Goal: Task Accomplishment & Management: Use online tool/utility

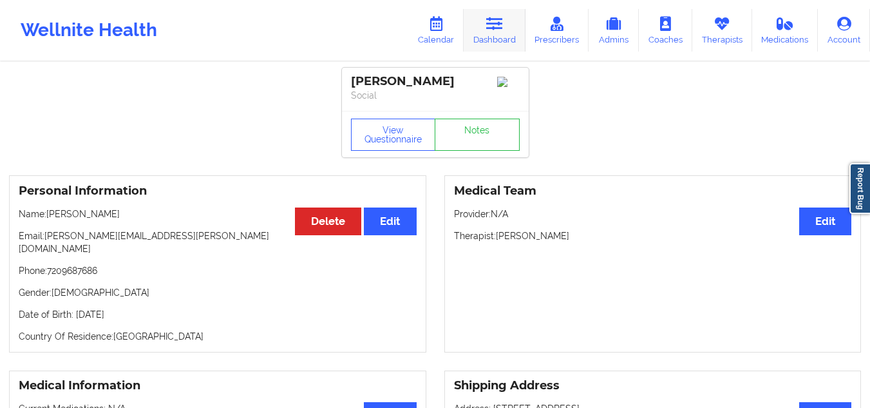
click at [498, 17] on icon at bounding box center [494, 24] width 17 height 14
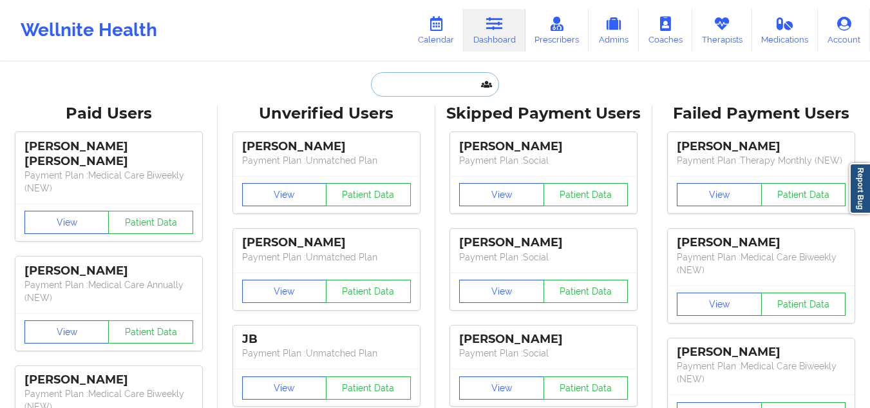
click at [421, 88] on input "text" at bounding box center [434, 84] width 127 height 24
paste input "[PERSON_NAME]"
type input "[PERSON_NAME]"
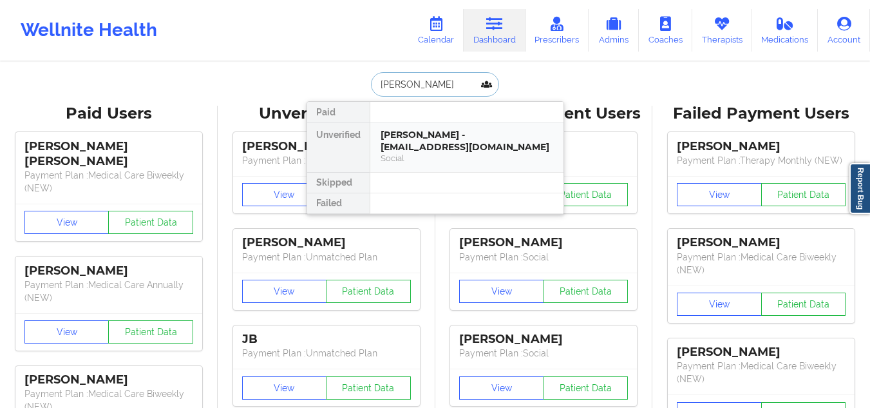
click at [433, 154] on div "Social" at bounding box center [467, 158] width 173 height 11
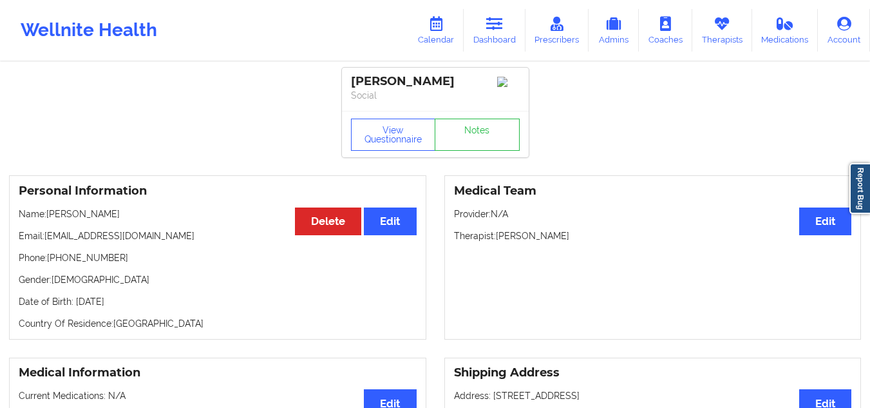
drag, startPoint x: 575, startPoint y: 243, endPoint x: 496, endPoint y: 240, distance: 79.3
click at [496, 240] on p "Therapist: [PERSON_NAME]" at bounding box center [653, 235] width 398 height 13
copy p "[PERSON_NAME]"
drag, startPoint x: 468, startPoint y: 80, endPoint x: 353, endPoint y: 73, distance: 115.4
click at [353, 73] on div "[PERSON_NAME] Social" at bounding box center [435, 89] width 187 height 43
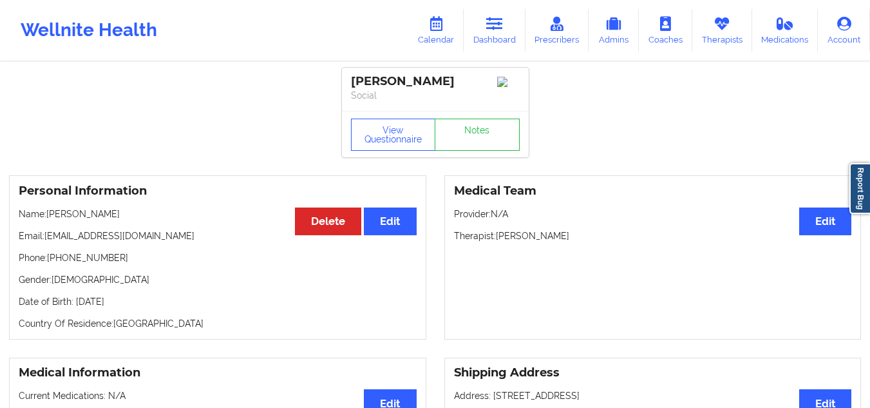
copy div "[PERSON_NAME]"
drag, startPoint x: 114, startPoint y: 261, endPoint x: 58, endPoint y: 257, distance: 56.2
click at [58, 257] on p "Phone: [PHONE_NUMBER]" at bounding box center [218, 257] width 398 height 13
copy p "[PHONE_NUMBER]"
drag, startPoint x: 162, startPoint y: 240, endPoint x: 48, endPoint y: 236, distance: 114.0
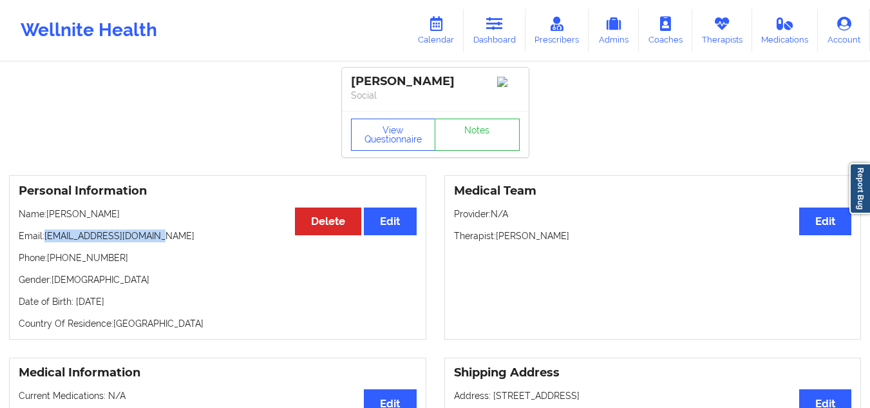
click at [48, 236] on p "Email: [EMAIL_ADDRESS][DOMAIN_NAME]" at bounding box center [218, 235] width 398 height 13
copy p "[EMAIL_ADDRESS][DOMAIN_NAME]"
click at [493, 18] on icon at bounding box center [494, 24] width 17 height 14
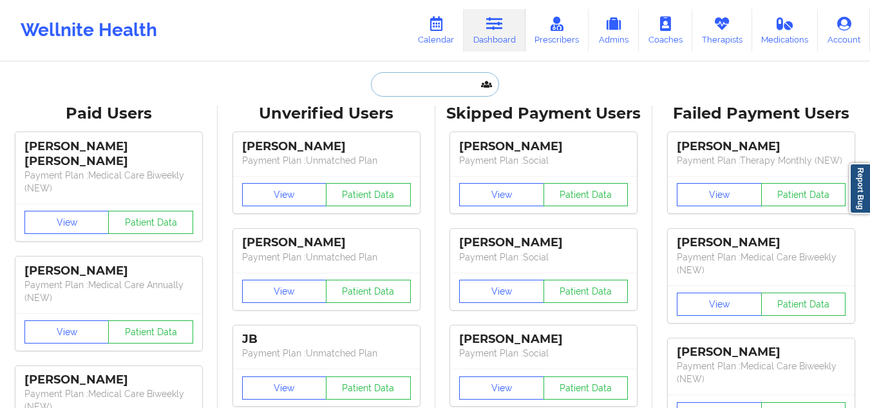
click at [388, 78] on input "text" at bounding box center [434, 84] width 127 height 24
paste input "Astharte De Los [PERSON_NAME]"
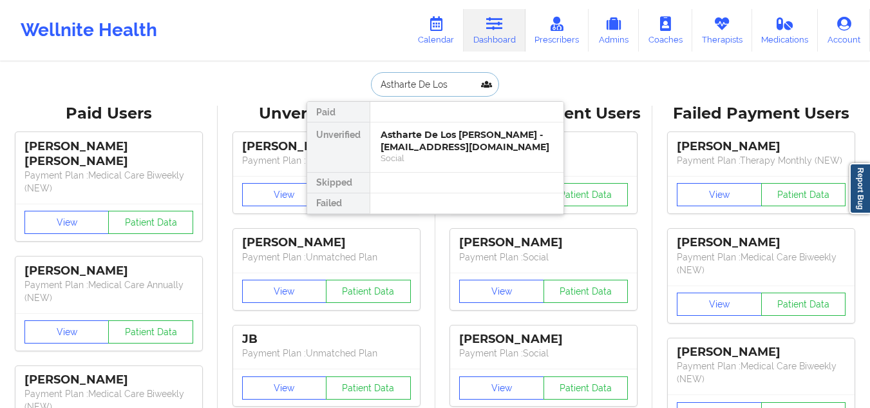
type input "Astharte De Los"
click at [404, 143] on div "Astharte De Los [PERSON_NAME] - [EMAIL_ADDRESS][DOMAIN_NAME]" at bounding box center [467, 141] width 173 height 24
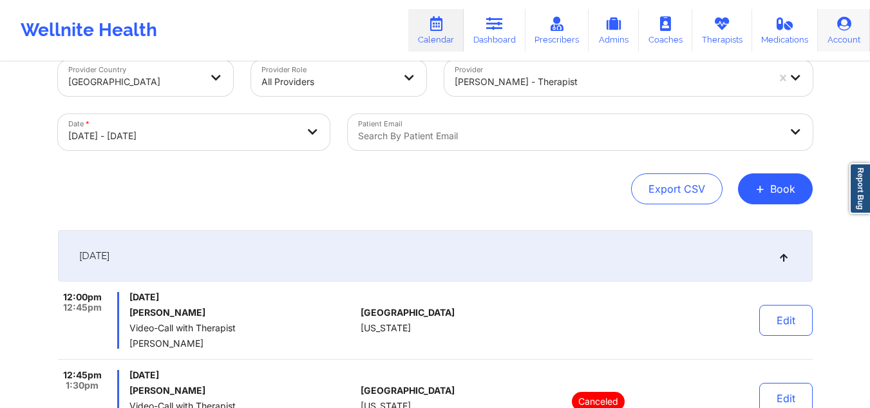
scroll to position [8, 0]
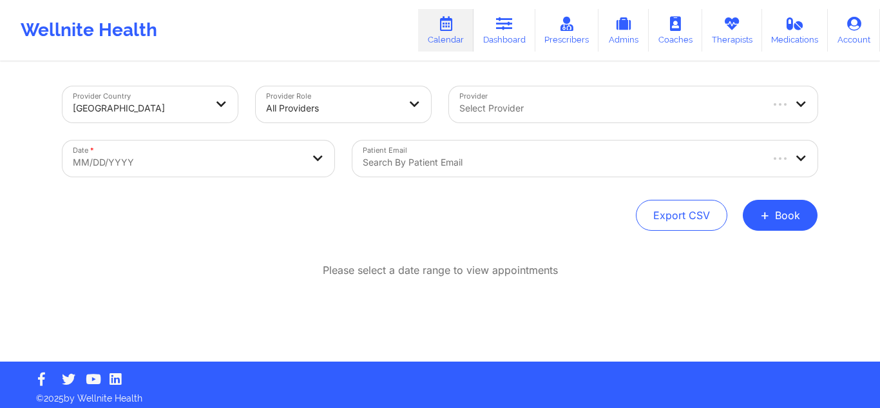
scroll to position [6, 0]
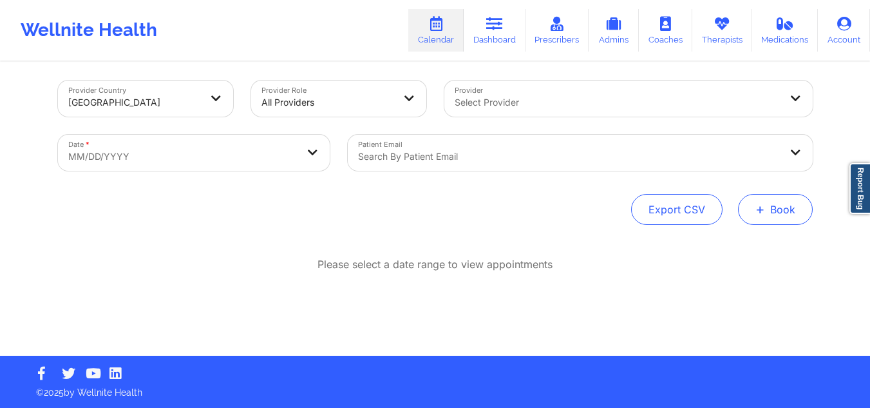
click at [778, 212] on button "+ Book" at bounding box center [775, 209] width 75 height 31
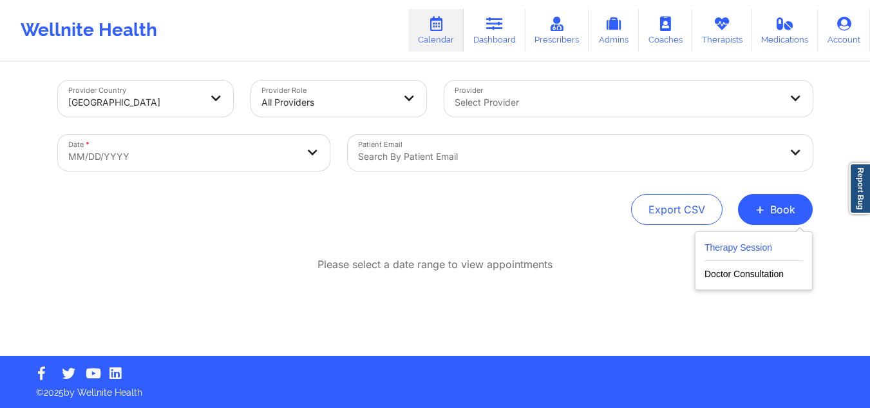
click at [745, 256] on button "Therapy Session" at bounding box center [753, 250] width 99 height 21
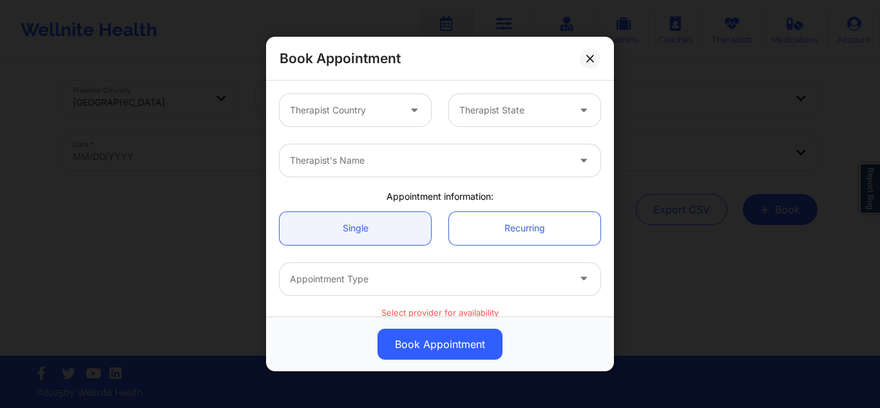
click at [354, 91] on div "Therapist Country Therapist State" at bounding box center [439, 110] width 339 height 50
click at [352, 105] on div at bounding box center [344, 109] width 109 height 15
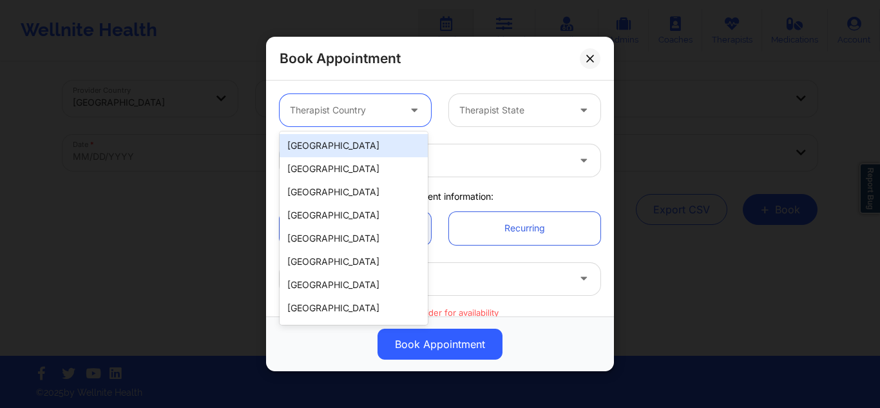
click at [344, 139] on div "[GEOGRAPHIC_DATA]" at bounding box center [353, 145] width 148 height 23
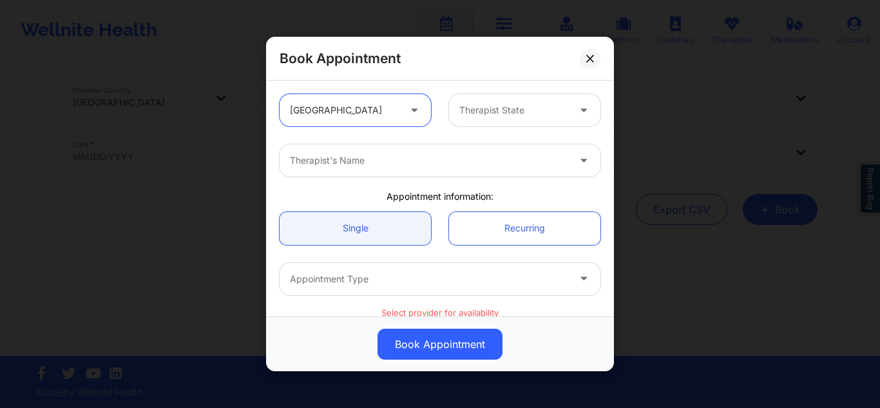
click at [509, 113] on div at bounding box center [513, 109] width 109 height 15
type input "fl"
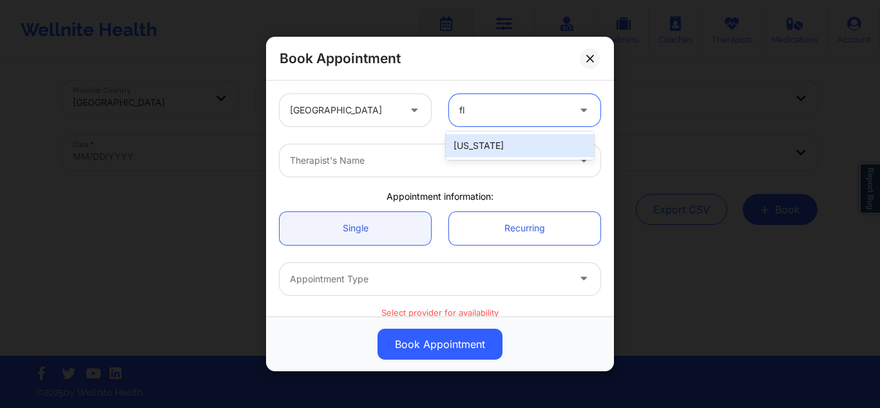
click at [476, 142] on div "[US_STATE]" at bounding box center [520, 145] width 148 height 23
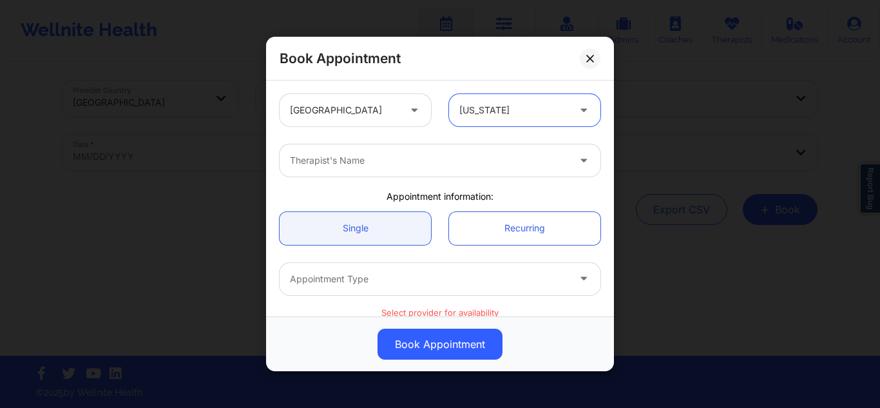
click at [427, 167] on div at bounding box center [429, 160] width 278 height 15
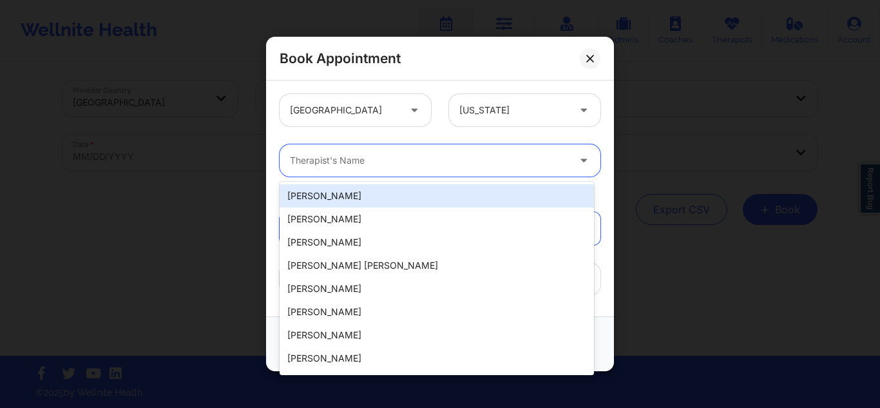
paste input "[PERSON_NAME]"
type input "[PERSON_NAME]"
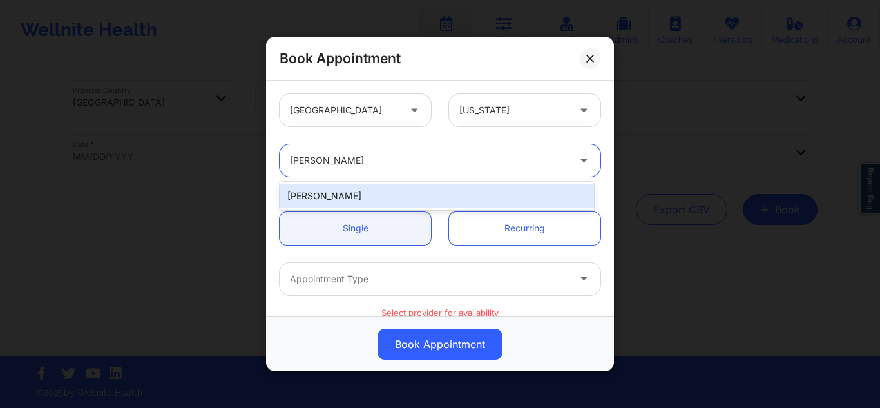
click at [401, 189] on div "[PERSON_NAME]" at bounding box center [436, 195] width 314 height 23
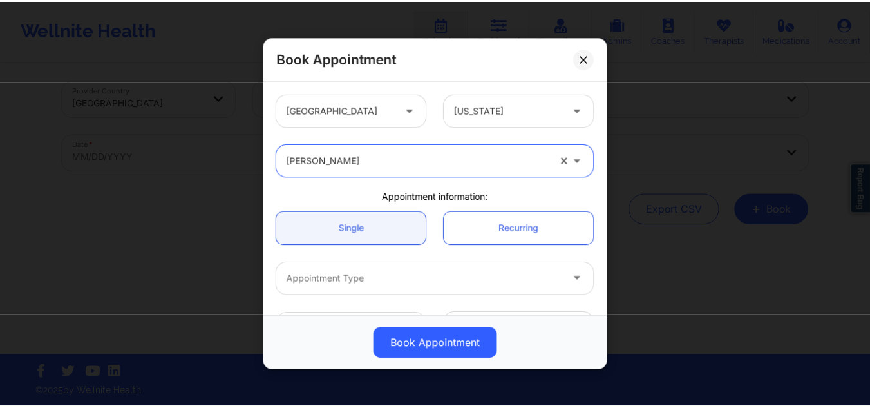
scroll to position [71, 0]
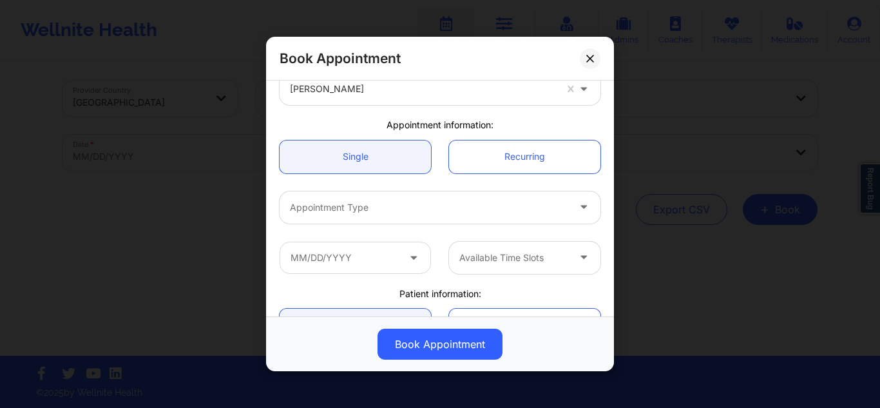
click at [505, 189] on div "Appointment Type" at bounding box center [439, 207] width 339 height 50
click at [489, 205] on div at bounding box center [429, 207] width 278 height 15
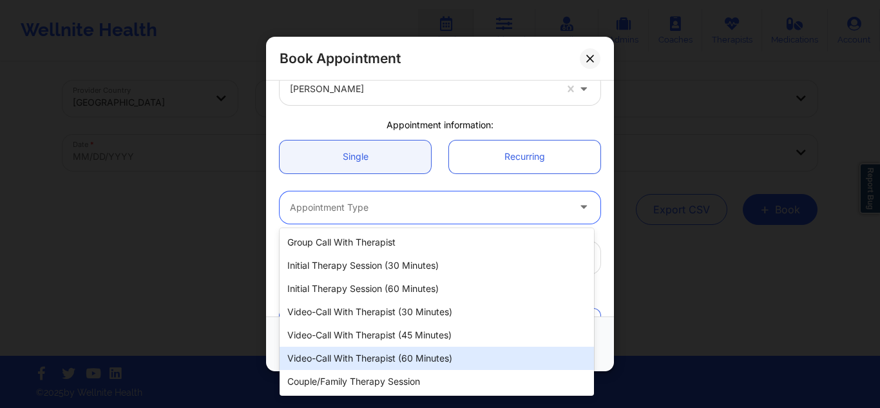
click at [413, 348] on div "Video-Call with Therapist (60 minutes)" at bounding box center [436, 357] width 314 height 23
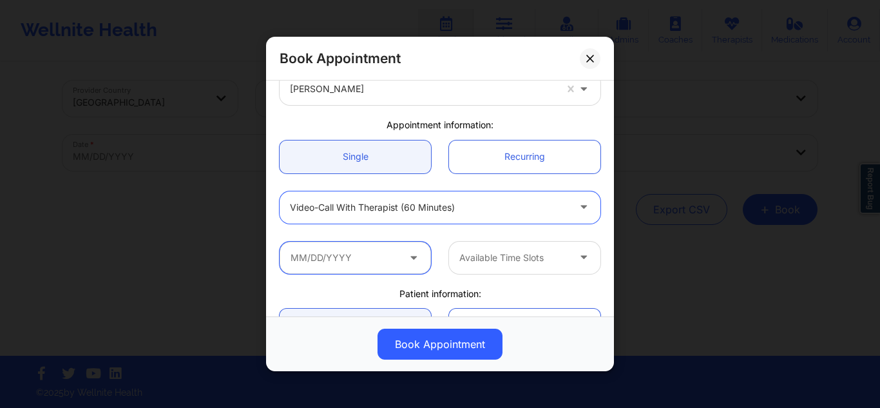
click at [321, 258] on input "text" at bounding box center [354, 257] width 151 height 32
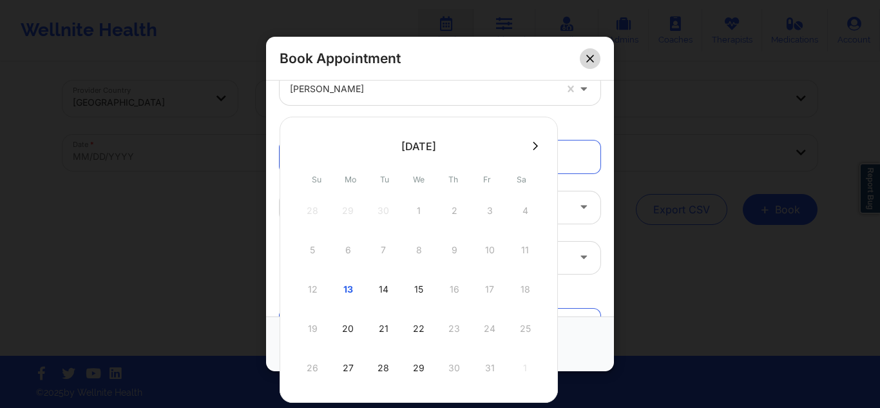
click at [592, 63] on button at bounding box center [590, 58] width 21 height 21
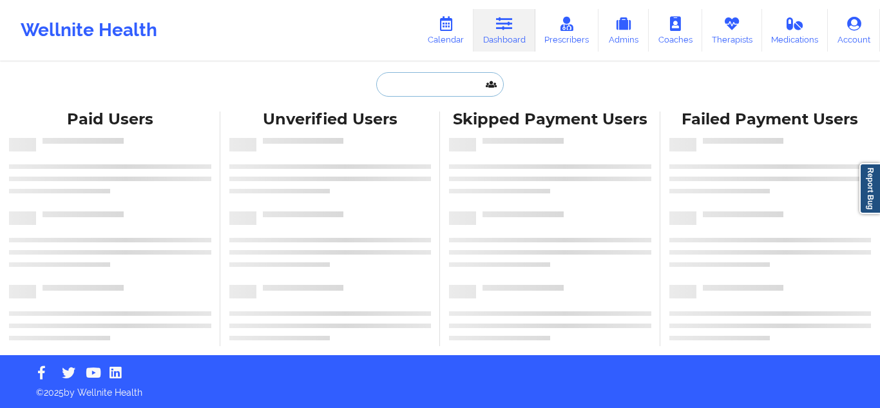
click at [411, 84] on input "text" at bounding box center [439, 84] width 127 height 24
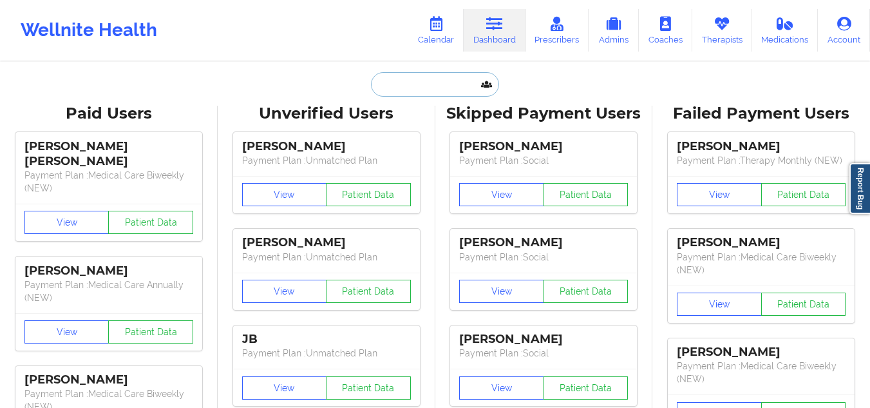
paste input "Crystal Resper"
type input "Crystal Resper"
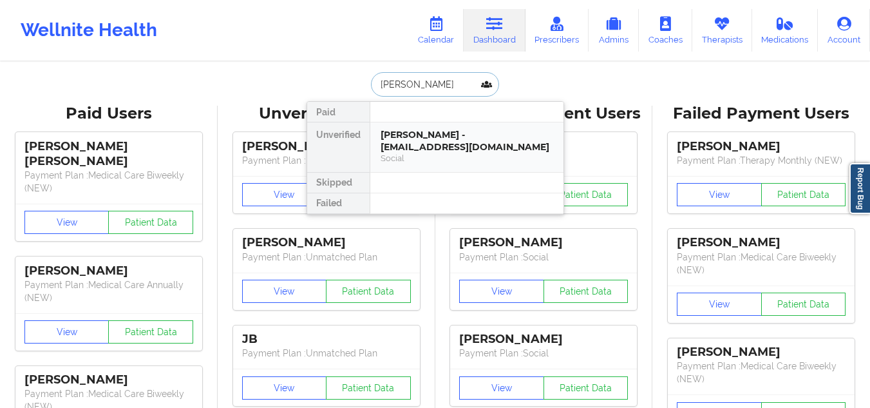
click at [396, 149] on div "Crystal Resper - crystalresper@gmail.com" at bounding box center [467, 141] width 173 height 24
